Goal: Use online tool/utility: Utilize a website feature to perform a specific function

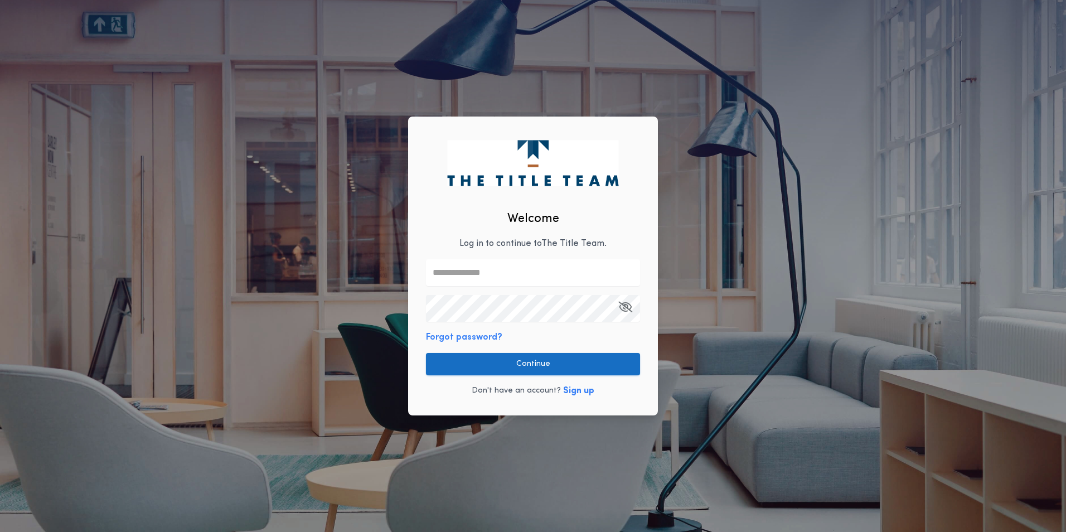
type input "**********"
click at [505, 360] on button "Continue" at bounding box center [533, 364] width 214 height 22
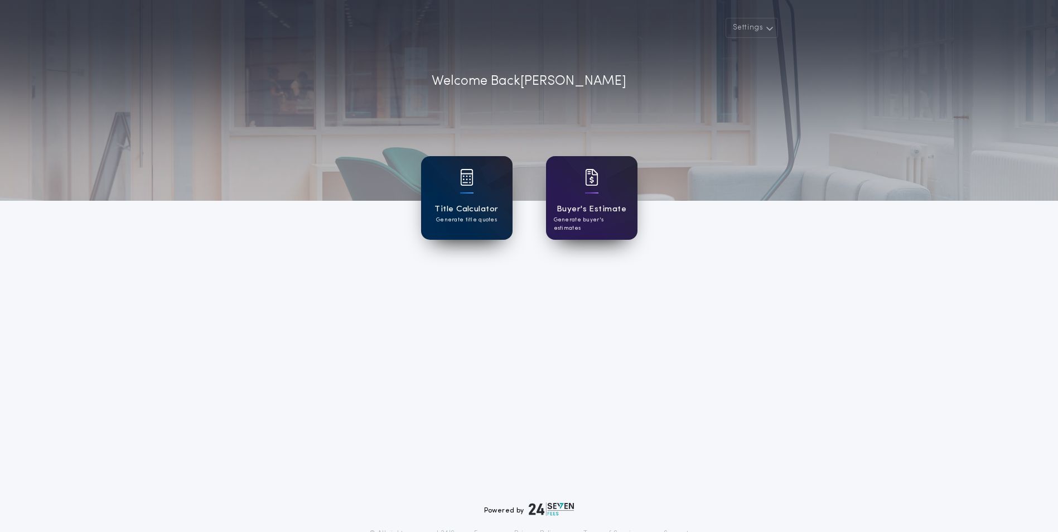
click at [471, 190] on div at bounding box center [466, 184] width 13 height 31
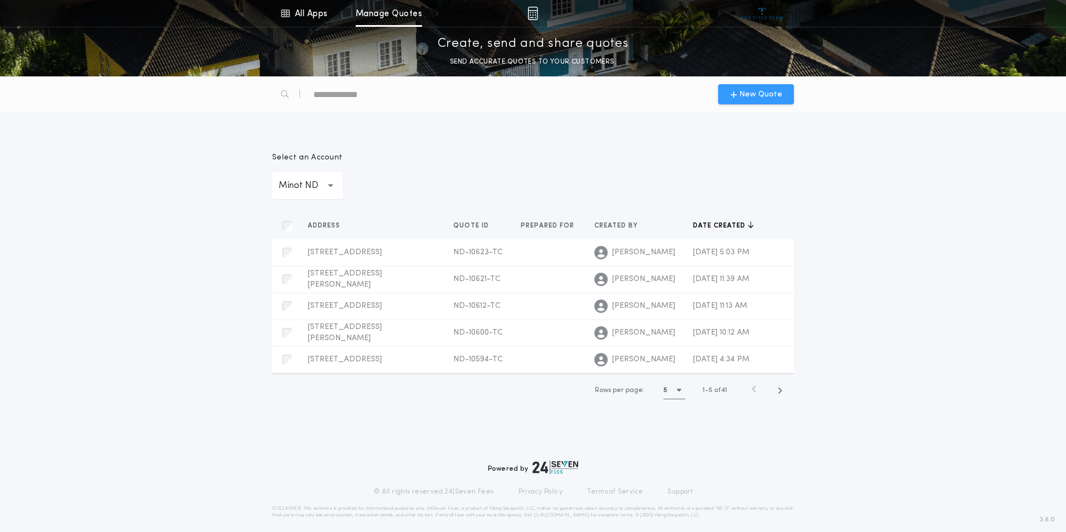
click at [746, 86] on div "New Quote" at bounding box center [756, 94] width 76 height 20
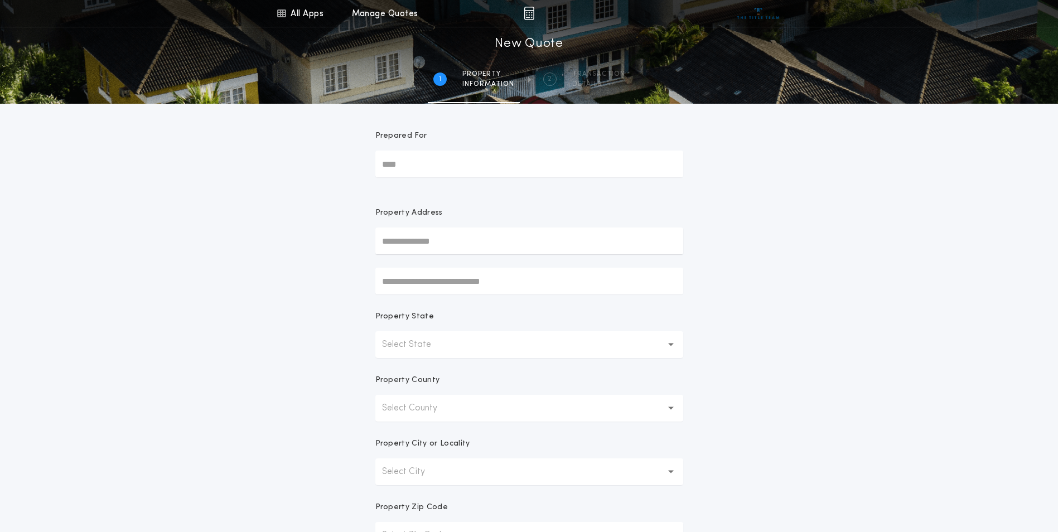
click at [481, 233] on input "text" at bounding box center [529, 241] width 308 height 27
click at [481, 295] on button "[STREET_ADDRESS]" at bounding box center [529, 296] width 308 height 17
type input "**********"
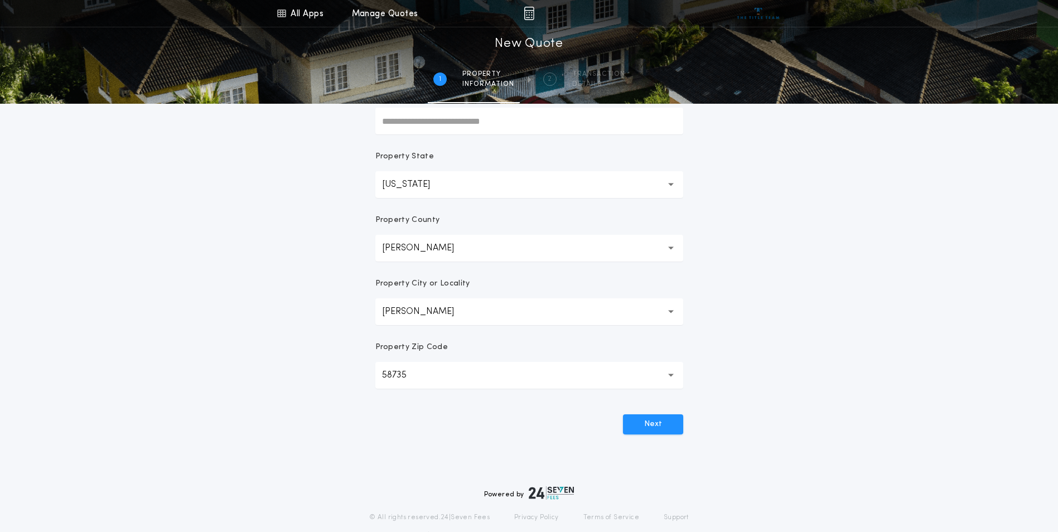
scroll to position [167, 0]
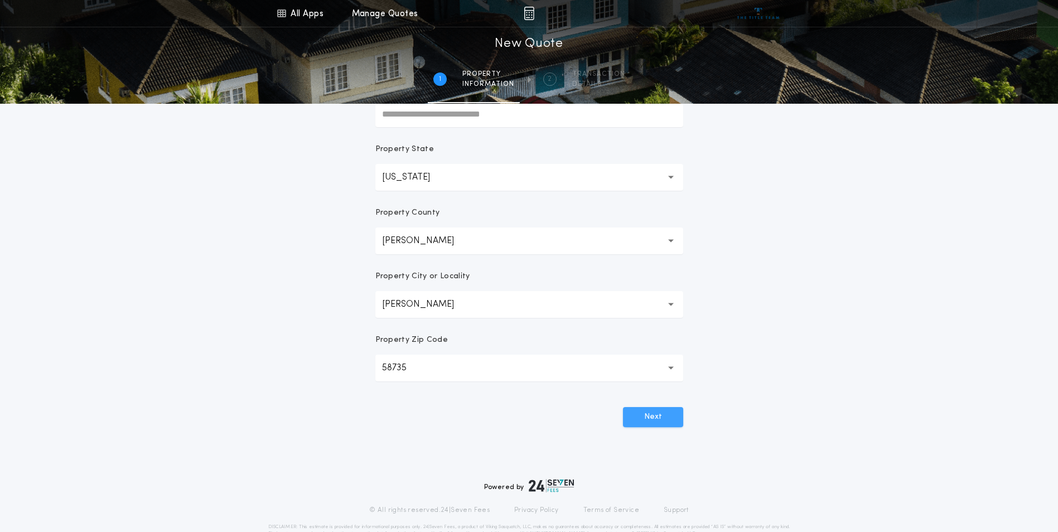
click at [669, 420] on button "Next" at bounding box center [653, 417] width 60 height 20
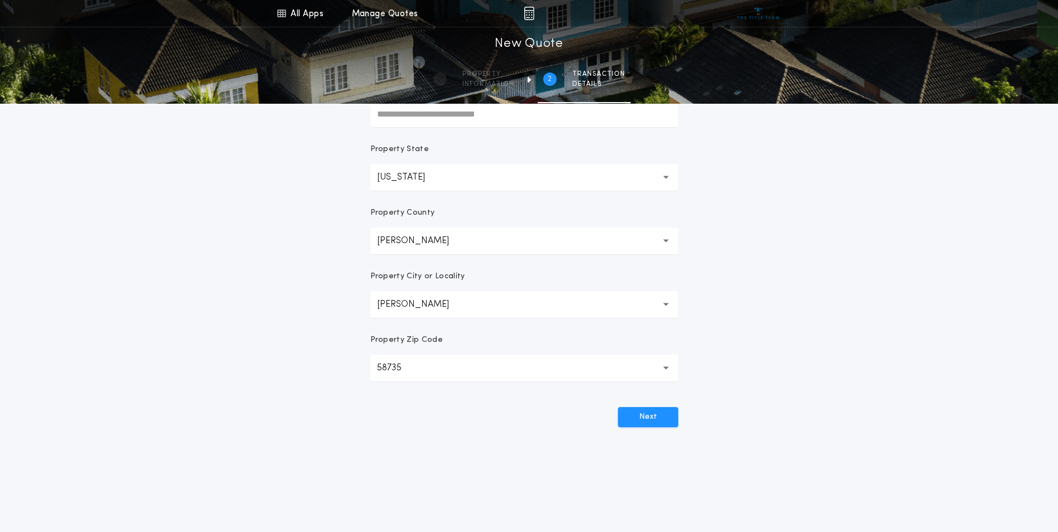
scroll to position [0, 0]
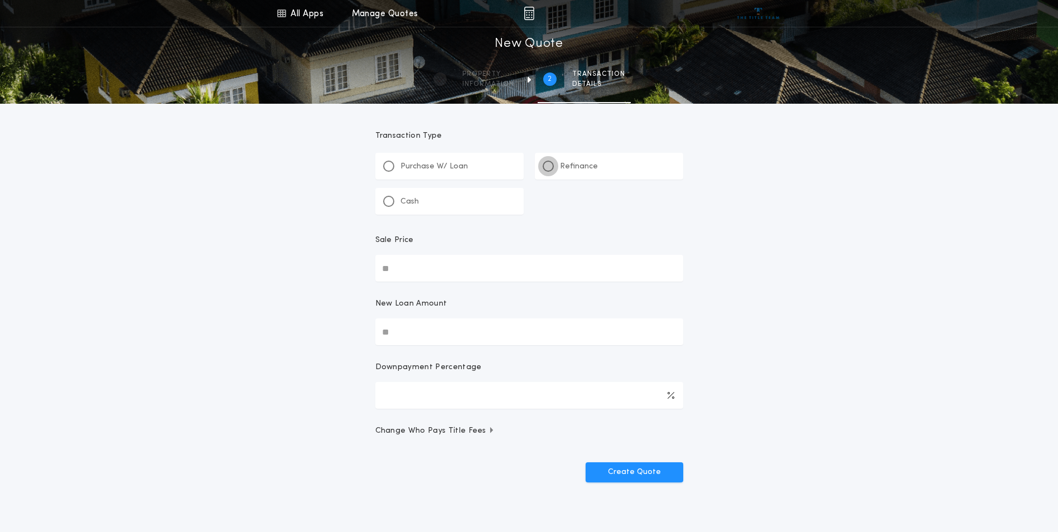
click at [553, 166] on div at bounding box center [548, 166] width 11 height 11
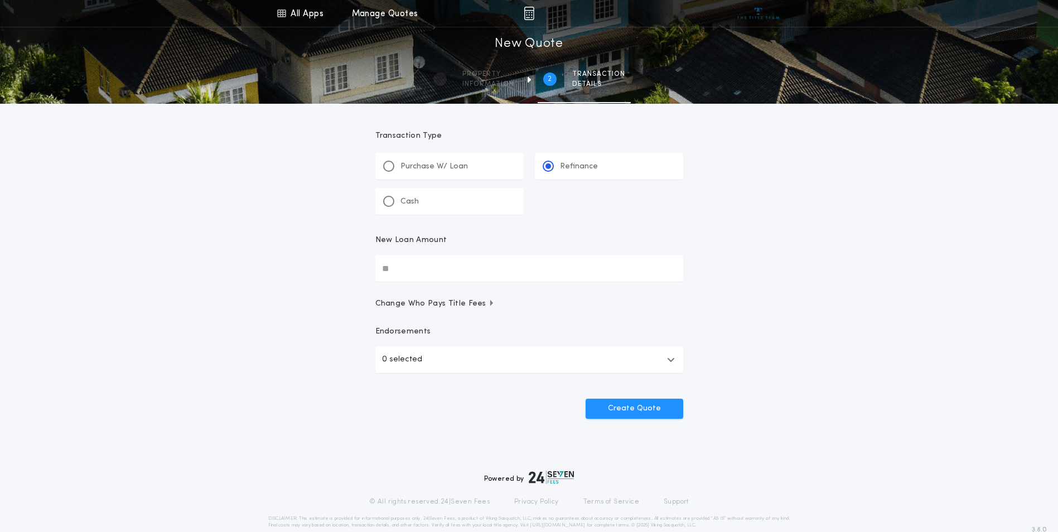
click at [464, 262] on input "New Loan Amount" at bounding box center [529, 268] width 308 height 27
type input "********"
click at [537, 358] on button "0 selected" at bounding box center [529, 359] width 308 height 27
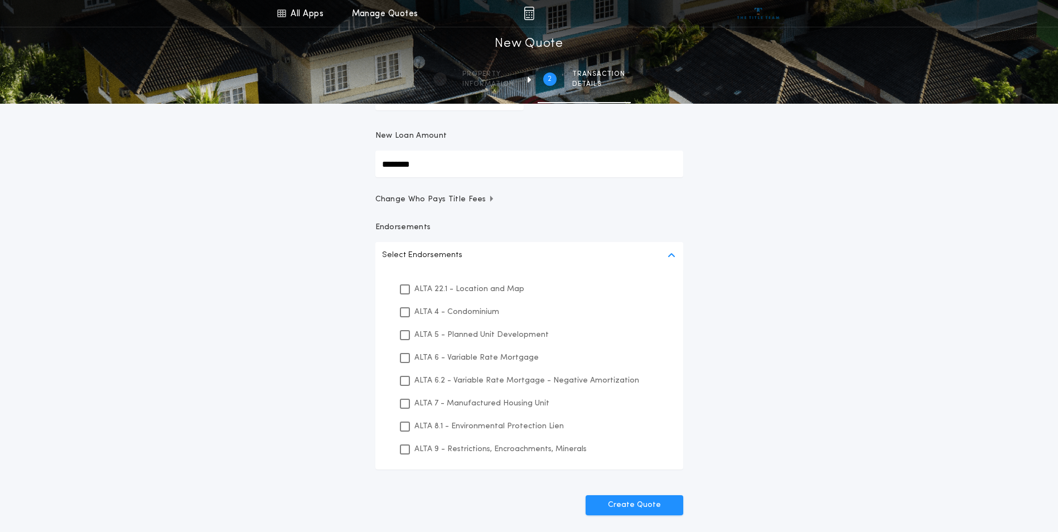
scroll to position [112, 0]
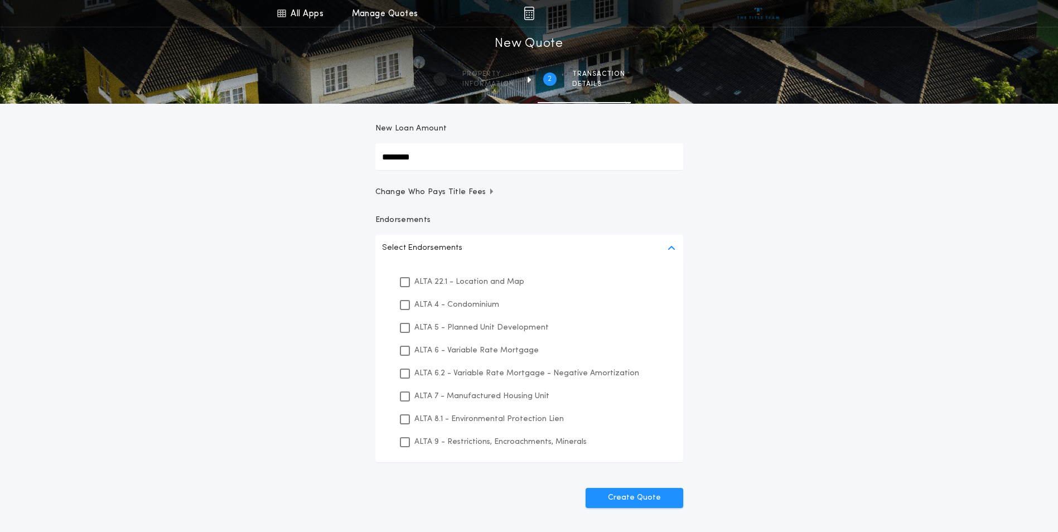
click at [493, 282] on p "ALTA 22.1 - Location and Map" at bounding box center [469, 282] width 110 height 12
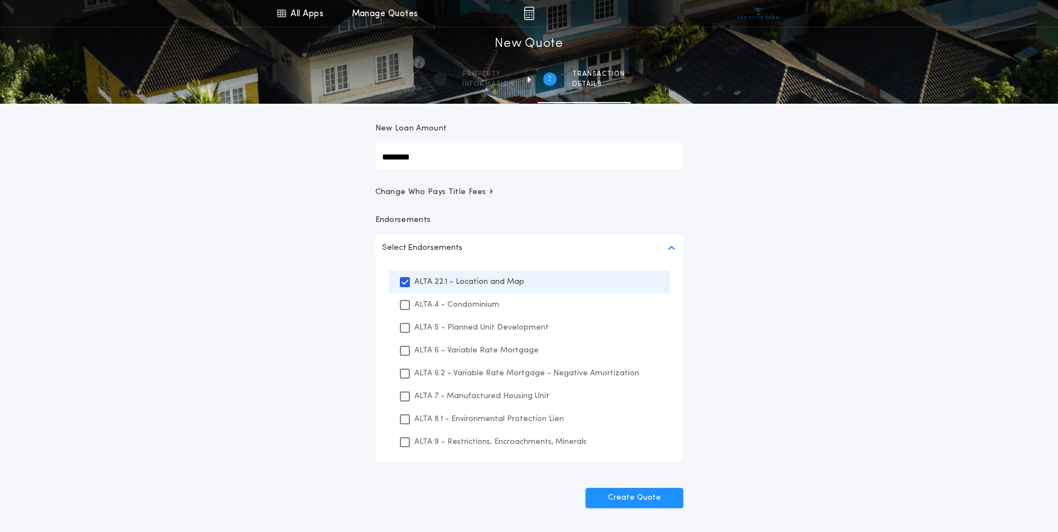
click at [464, 424] on p "ALTA 8.1 - Environmental Protection Lien" at bounding box center [488, 419] width 149 height 12
click at [460, 440] on p "ALTA 9 - Restrictions, Encroachments, Minerals" at bounding box center [500, 442] width 172 height 12
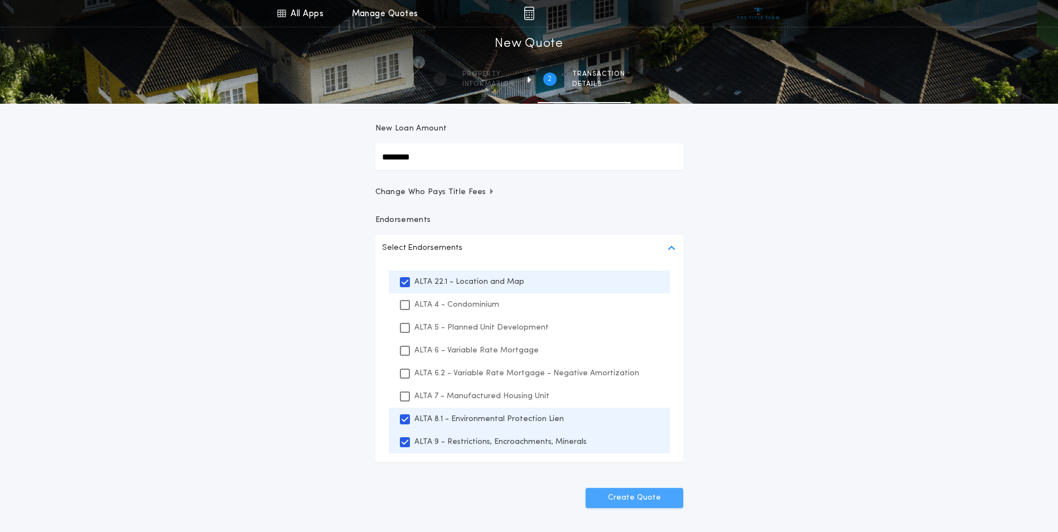
click at [678, 492] on button "Create Quote" at bounding box center [635, 498] width 98 height 20
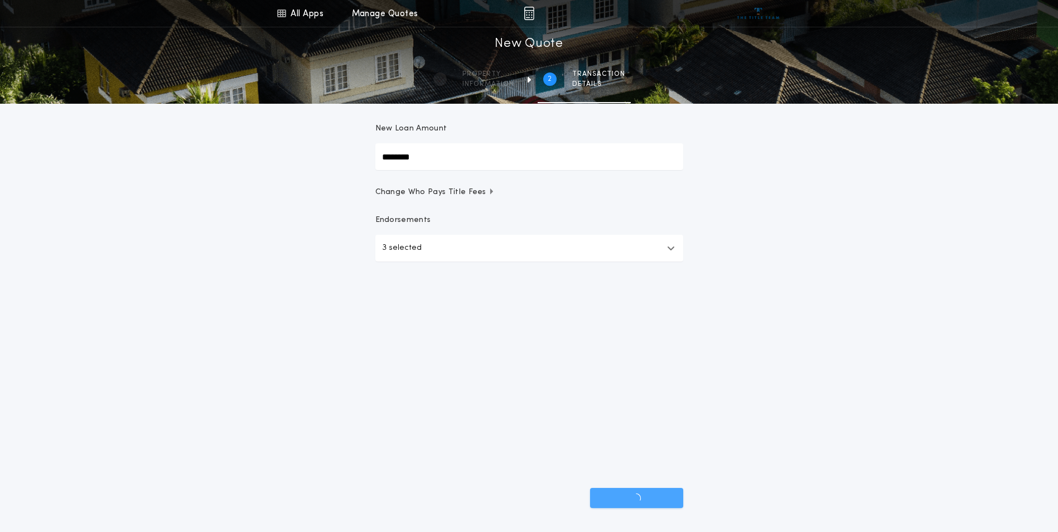
scroll to position [19, 0]
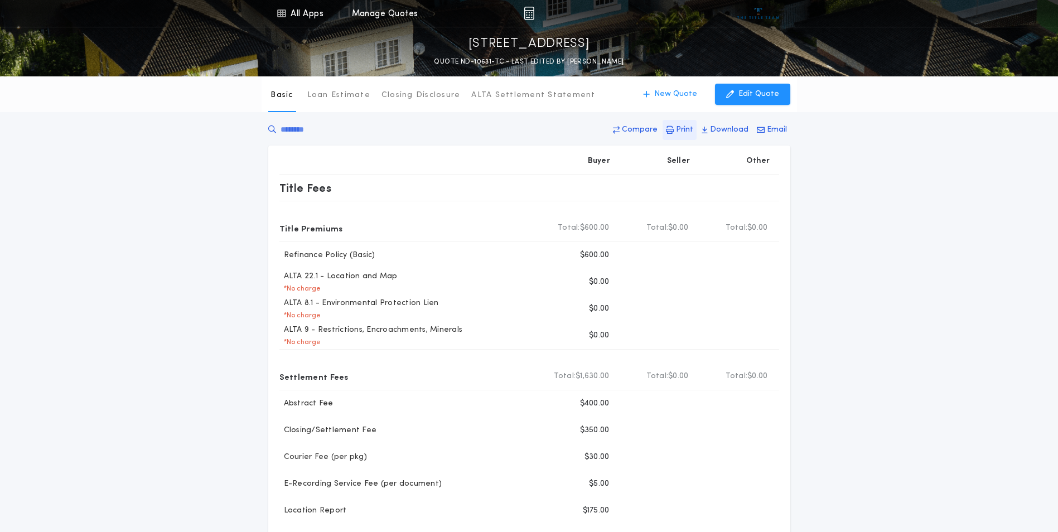
click at [678, 122] on button "Print" at bounding box center [680, 130] width 34 height 20
